Goal: Information Seeking & Learning: Find specific fact

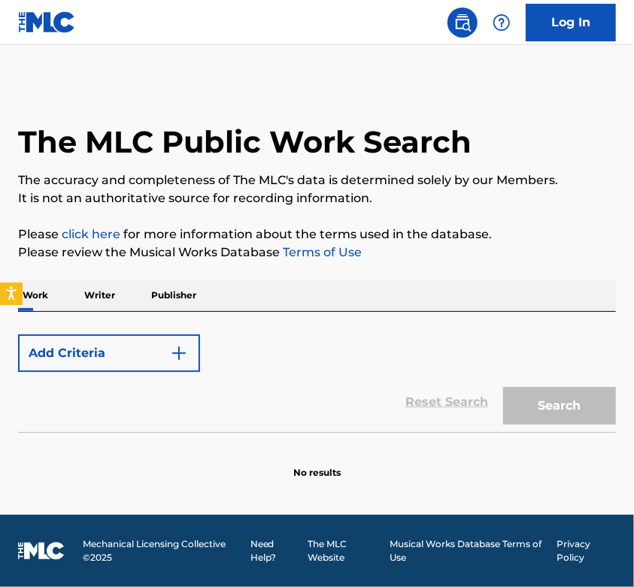
click at [97, 344] on button "Add Criteria" at bounding box center [109, 354] width 182 height 38
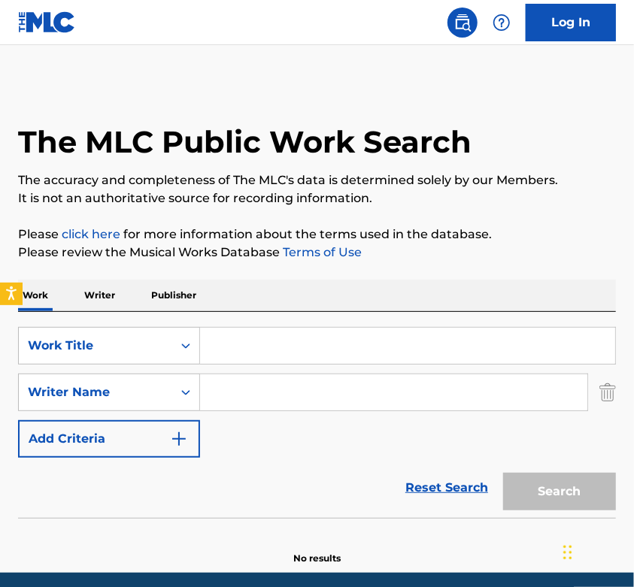
click at [211, 341] on input "Search Form" at bounding box center [407, 346] width 415 height 36
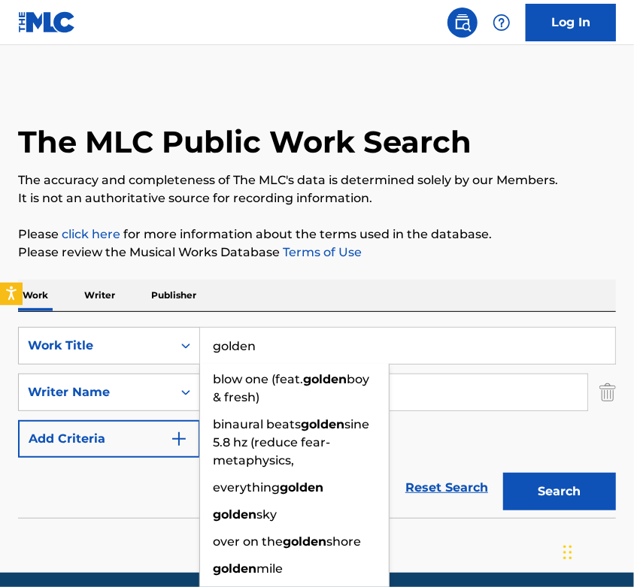
type input "golden"
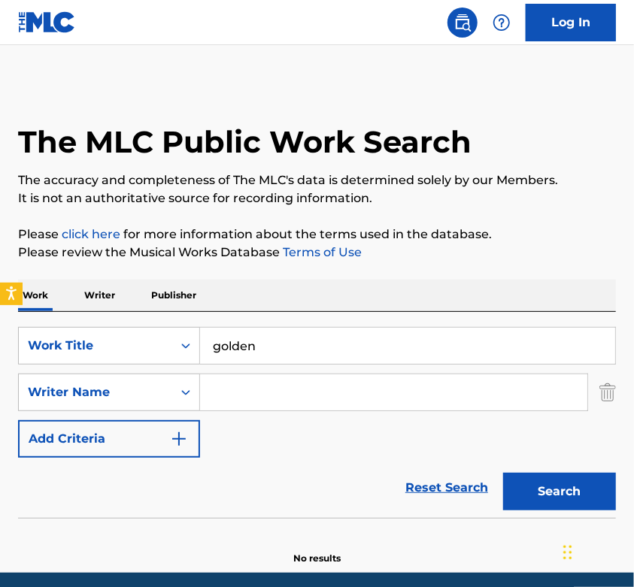
click at [383, 314] on div "SearchWithCriteria266013b0-38dd-42ef-80c5-d99e3f81af02 Work Title golden Search…" at bounding box center [317, 415] width 598 height 206
click at [326, 399] on input "Search Form" at bounding box center [393, 392] width 387 height 36
type input "sonnenblick"
click at [503, 473] on button "Search" at bounding box center [559, 492] width 113 height 38
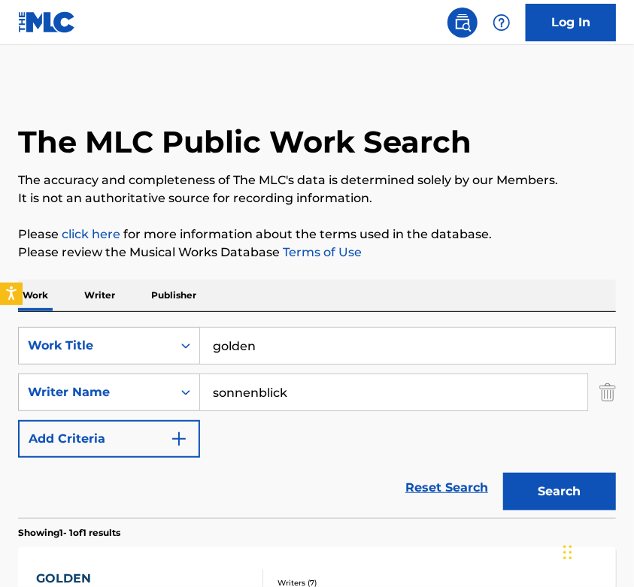
scroll to position [223, 0]
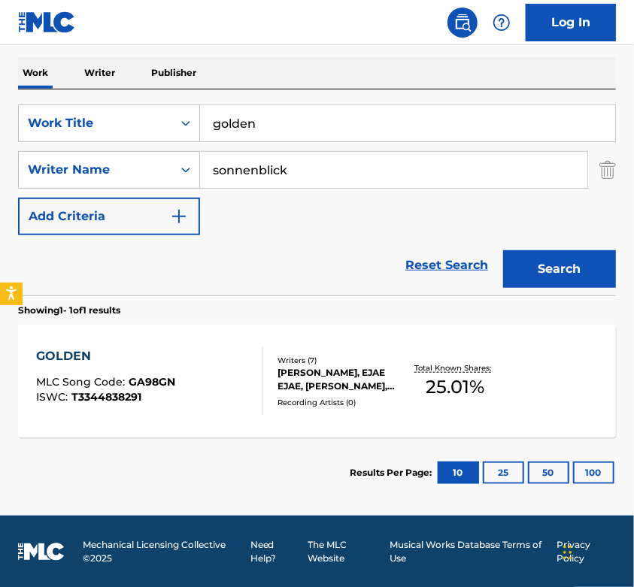
click at [377, 386] on div "[PERSON_NAME], EJAE EJAE, [PERSON_NAME], [PERSON_NAME], [PERSON_NAME] [PERSON_N…" at bounding box center [341, 379] width 128 height 27
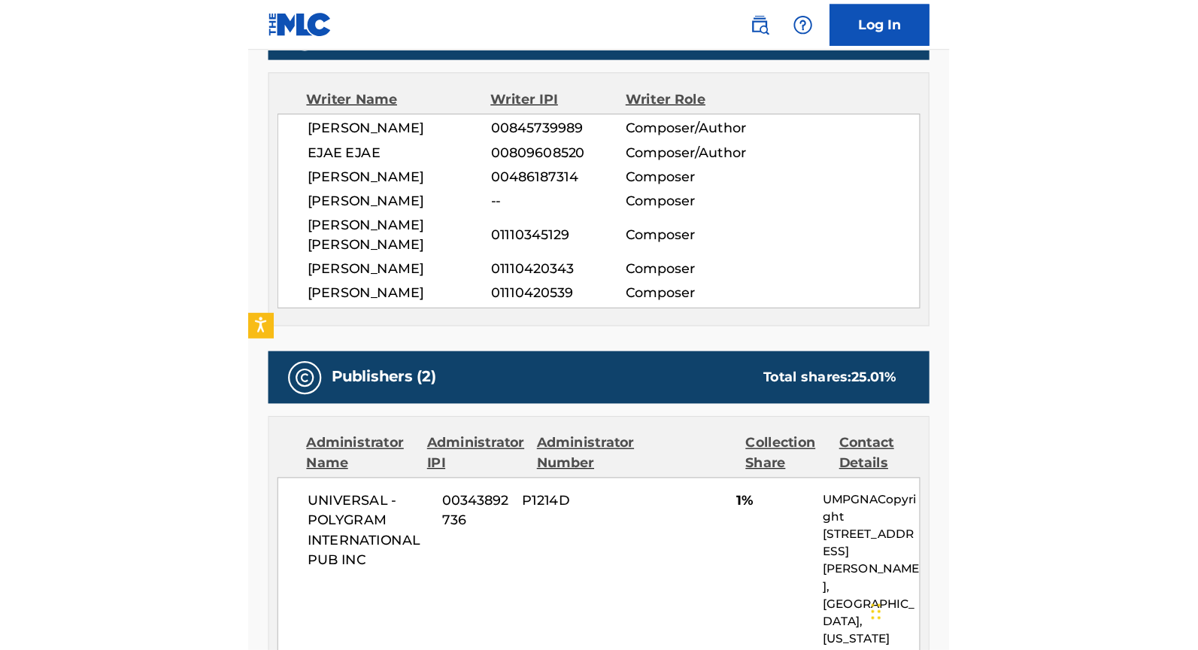
scroll to position [445, 0]
